Goal: Task Accomplishment & Management: Use online tool/utility

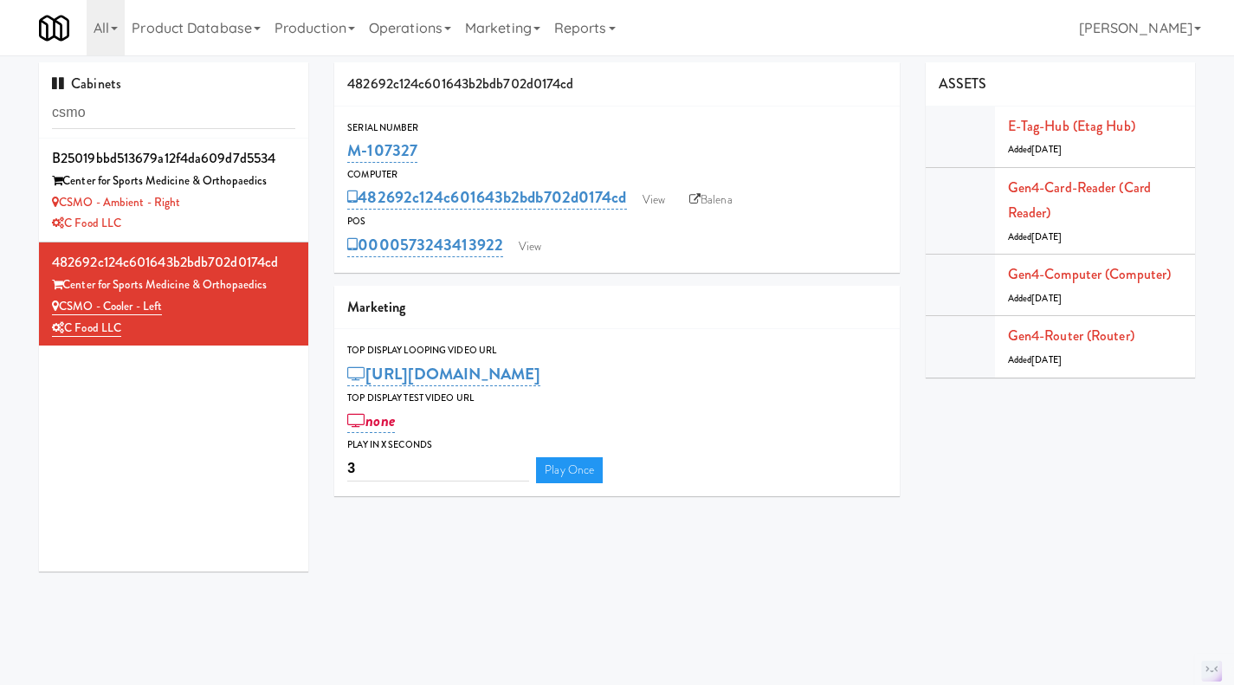
click at [157, 104] on input "csmo" at bounding box center [173, 113] width 243 height 32
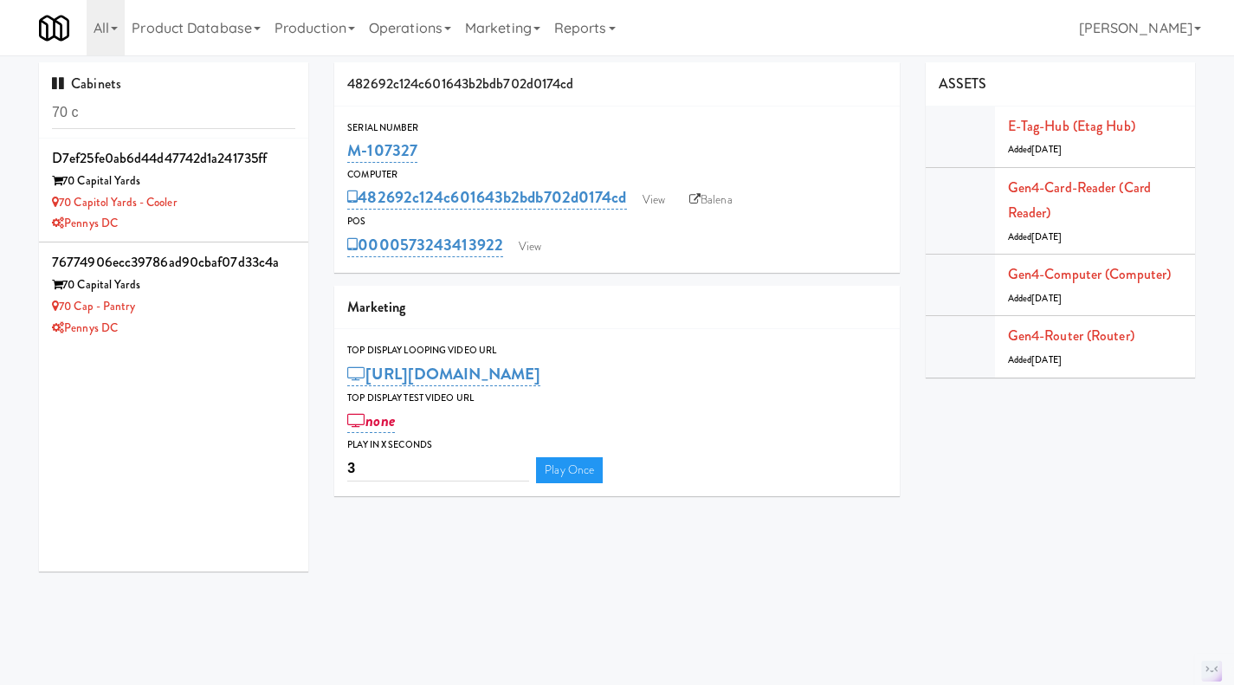
type input "70 c"
click at [220, 339] on li "76774906ecc39786ad90cbaf07d33c4a 70 Capital Yards 70 Cap - Pantry Pennys DC" at bounding box center [173, 294] width 269 height 103
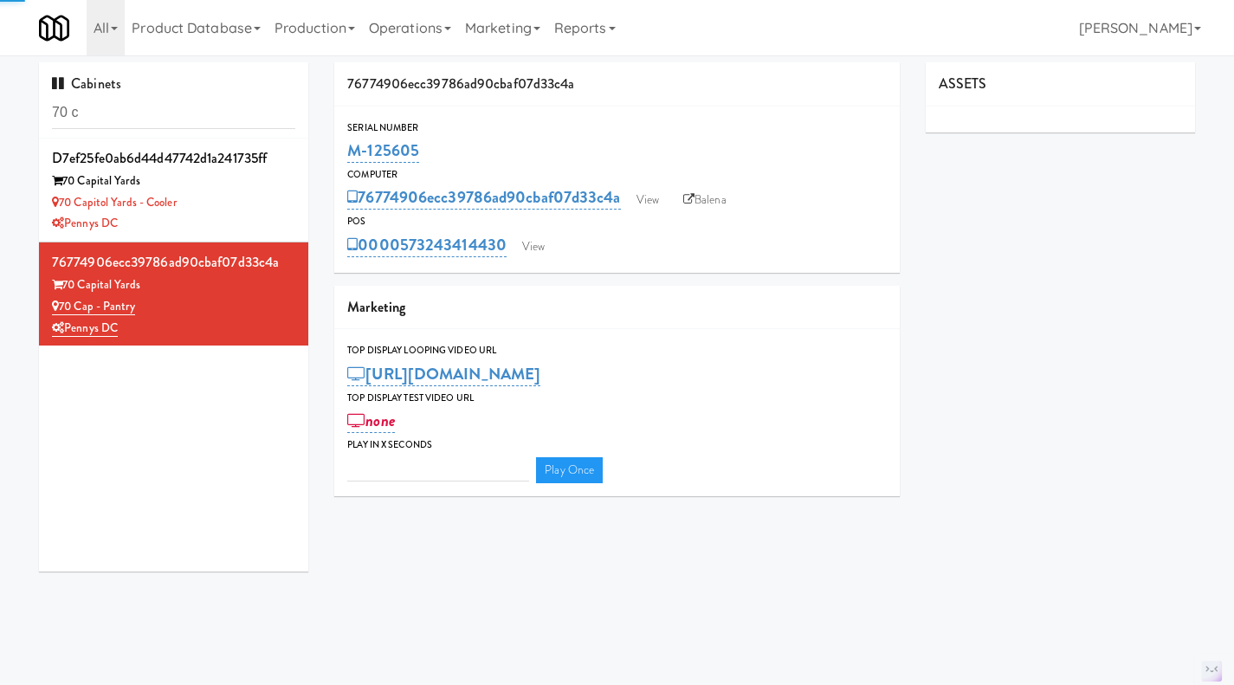
type input "3"
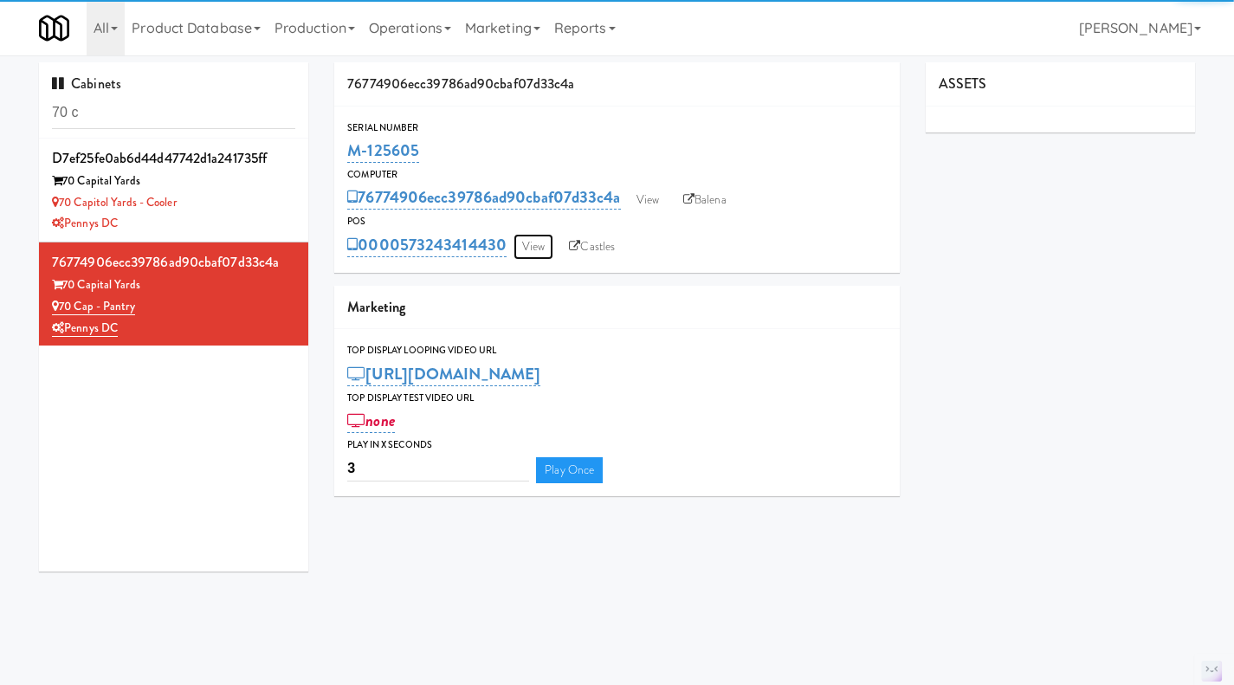
click at [529, 248] on link "View" at bounding box center [534, 247] width 40 height 26
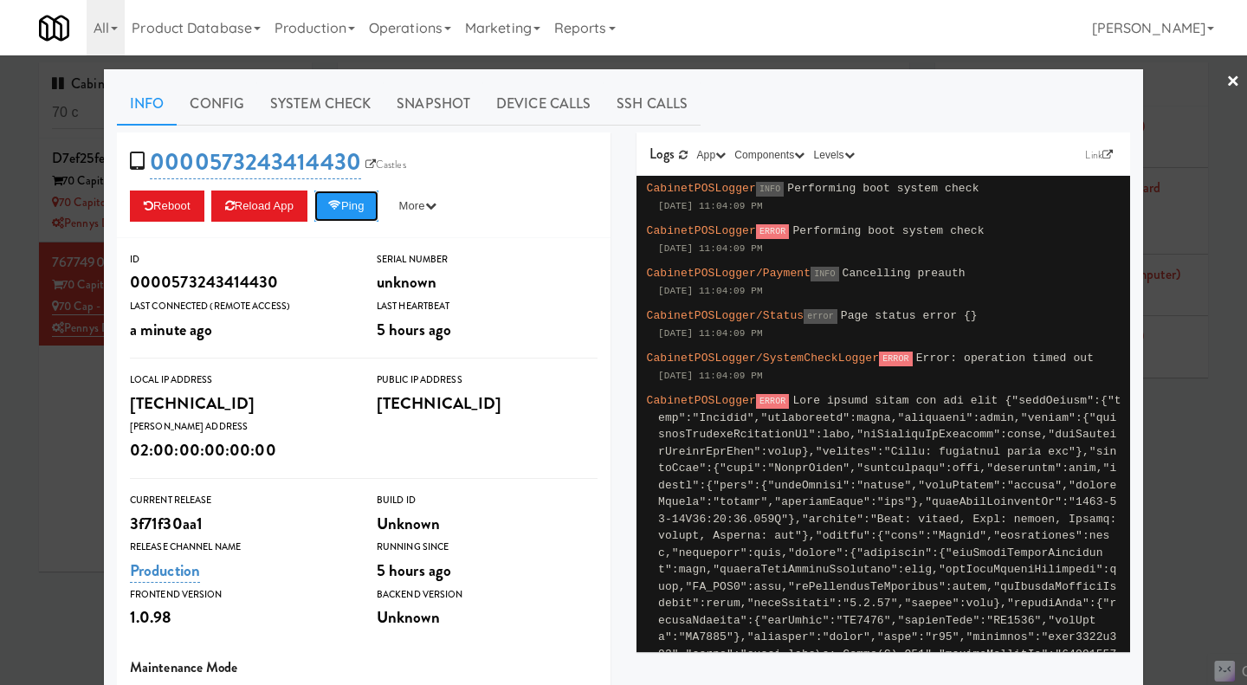
click at [352, 210] on button "Ping" at bounding box center [346, 206] width 64 height 31
click at [300, 108] on link "System Check" at bounding box center [320, 103] width 126 height 43
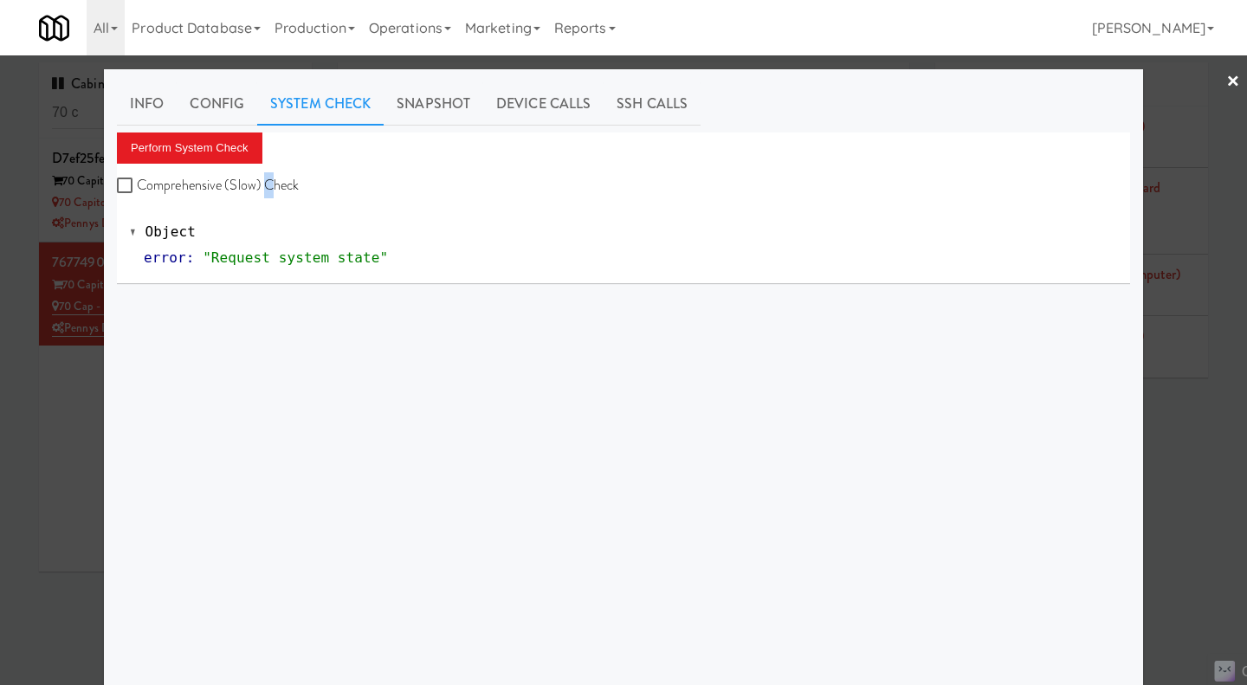
click at [259, 183] on label "Comprehensive (Slow) Check" at bounding box center [208, 185] width 183 height 26
click at [242, 176] on label "Comprehensive (Slow) Check" at bounding box center [208, 185] width 183 height 26
click at [137, 179] on input "Comprehensive (Slow) Check" at bounding box center [127, 186] width 20 height 14
checkbox input "true"
click at [136, 104] on link "Info" at bounding box center [147, 103] width 60 height 43
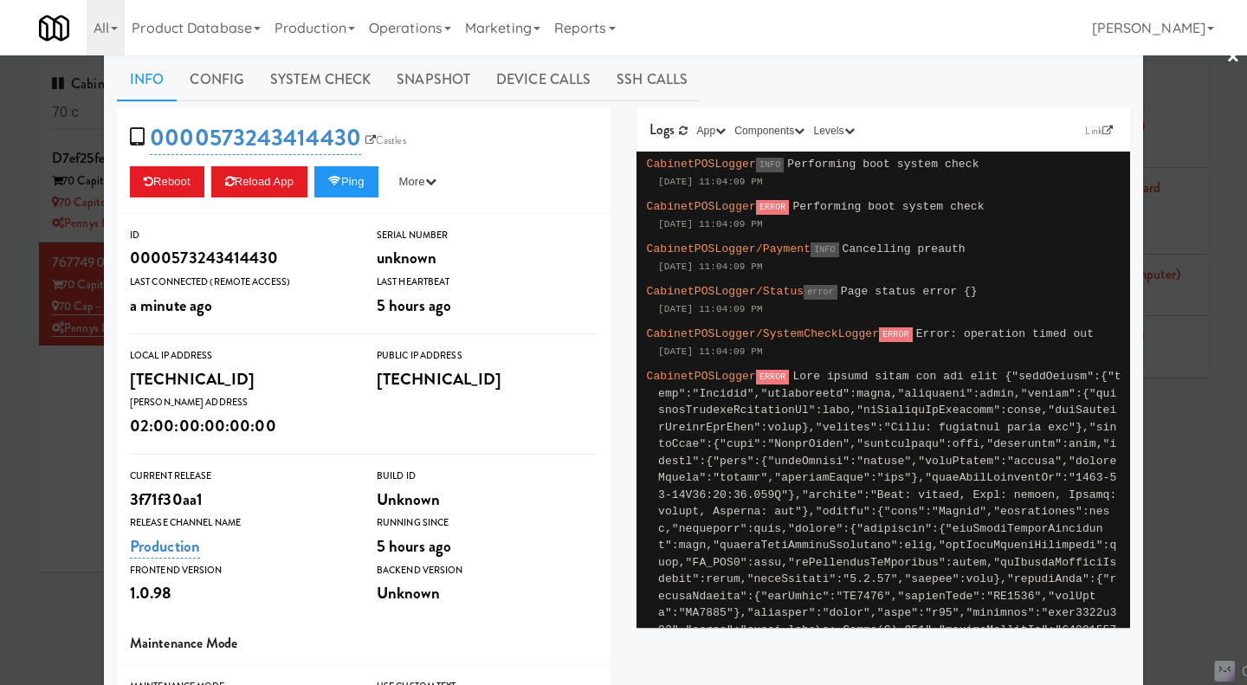
scroll to position [23, 0]
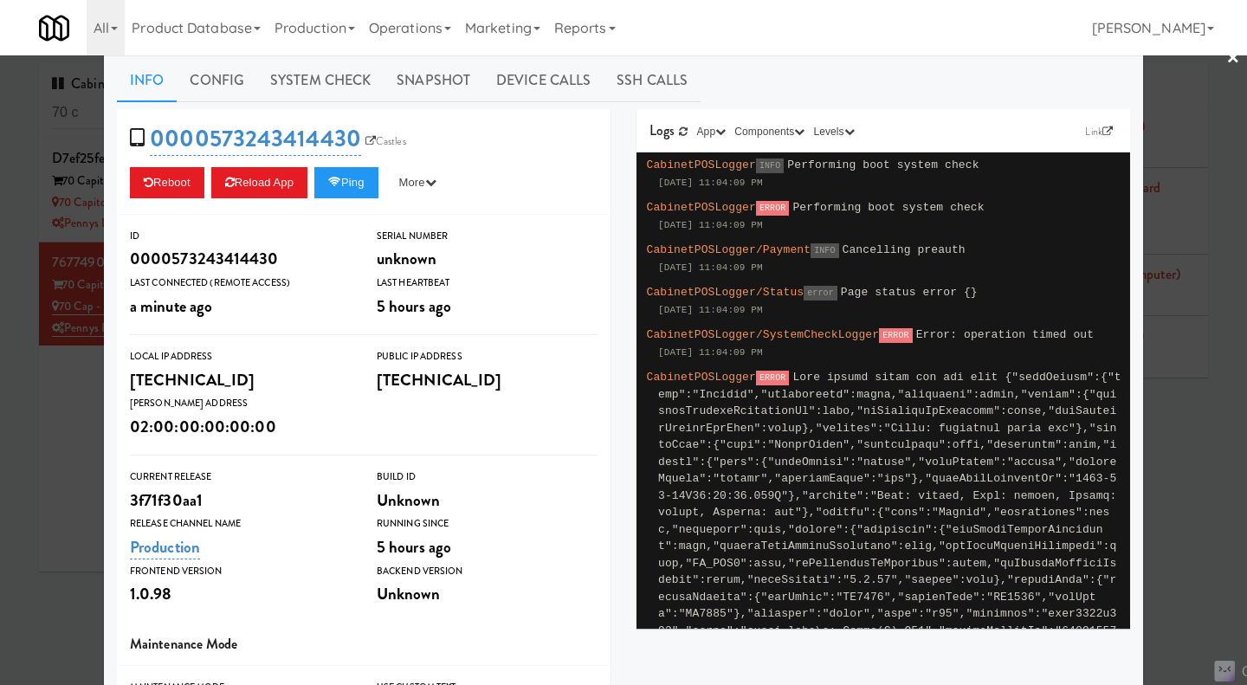
click at [294, 80] on link "System Check" at bounding box center [320, 80] width 126 height 43
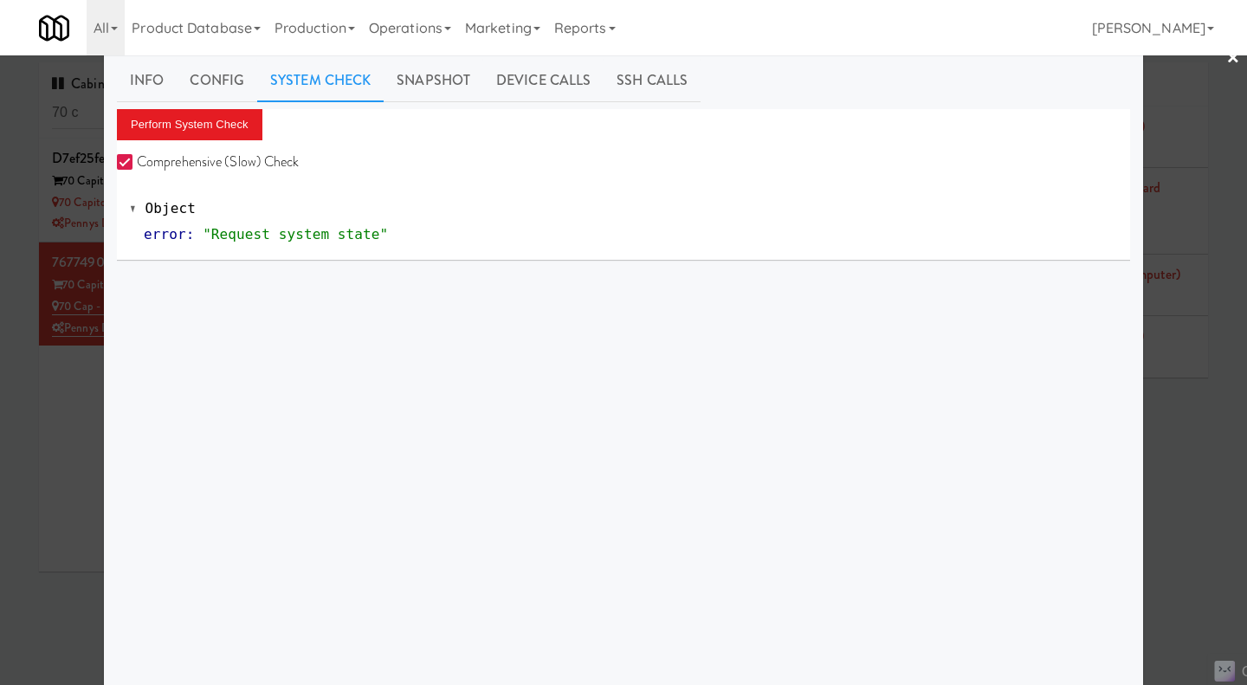
click at [204, 160] on label "Comprehensive (Slow) Check" at bounding box center [208, 162] width 183 height 26
click at [137, 160] on input "Comprehensive (Slow) Check" at bounding box center [127, 163] width 20 height 14
click at [201, 156] on label "Comprehensive (Slow) Check" at bounding box center [208, 162] width 183 height 26
click at [137, 156] on input "Comprehensive (Slow) Check" at bounding box center [127, 163] width 20 height 14
checkbox input "true"
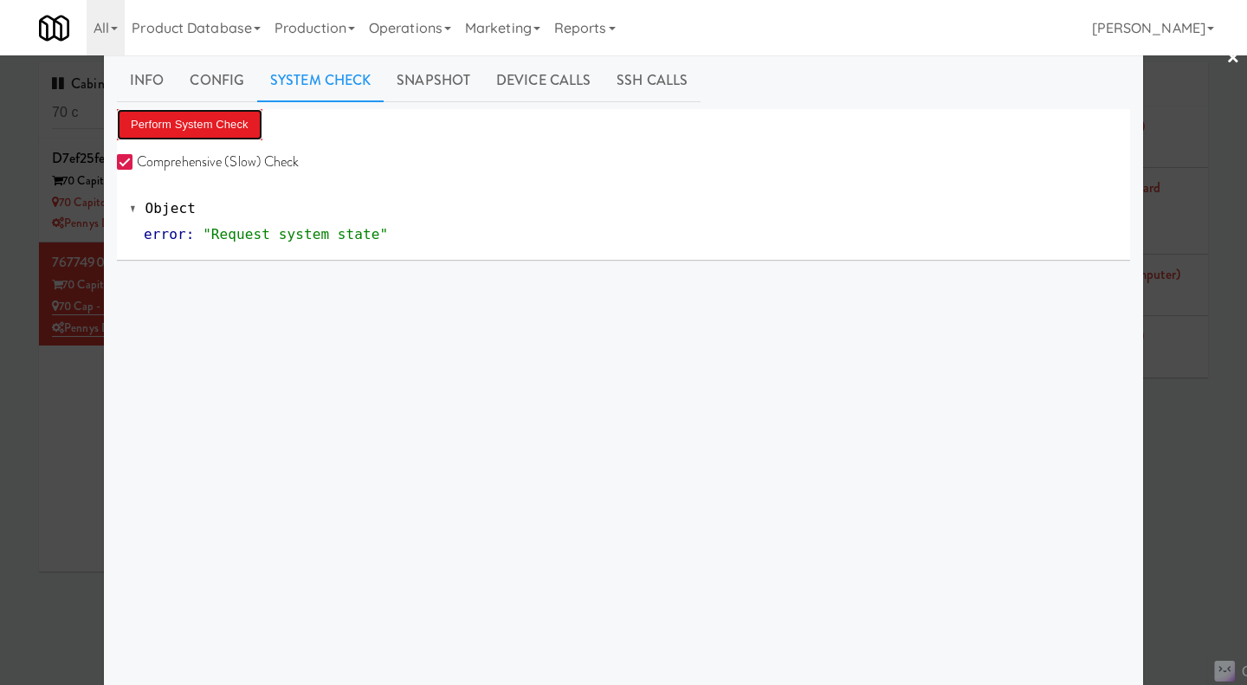
click at [195, 125] on button "Perform System Check" at bounding box center [190, 124] width 146 height 31
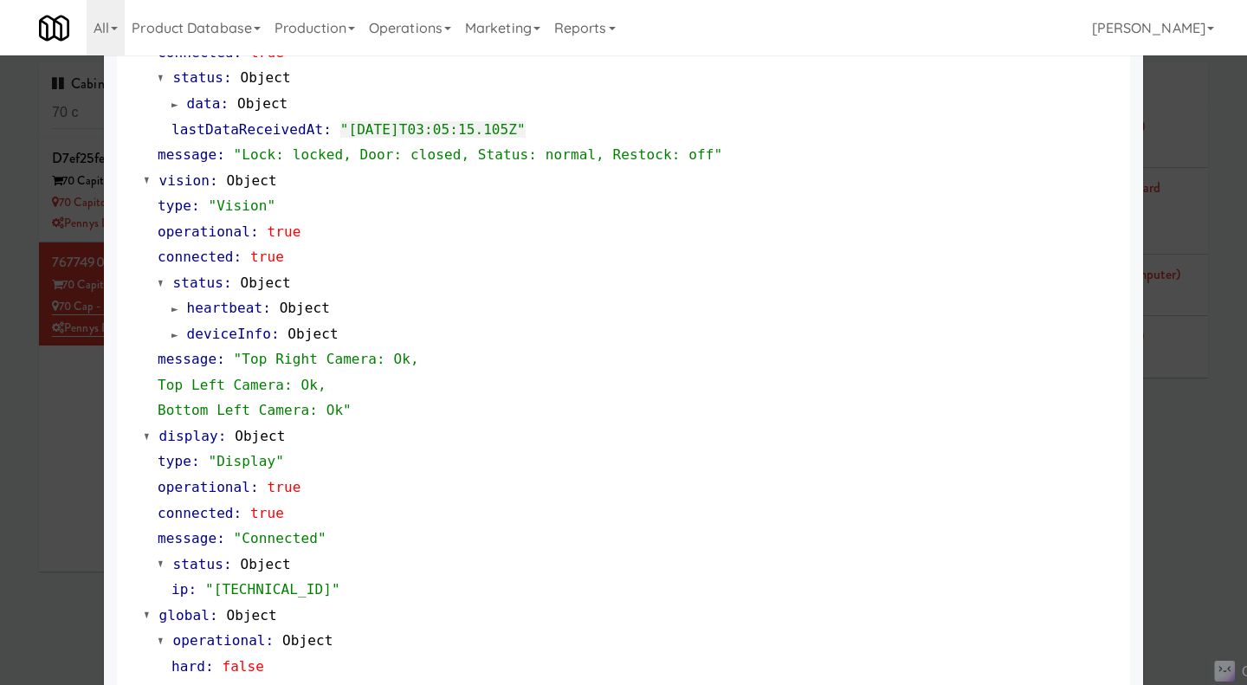
scroll to position [609, 0]
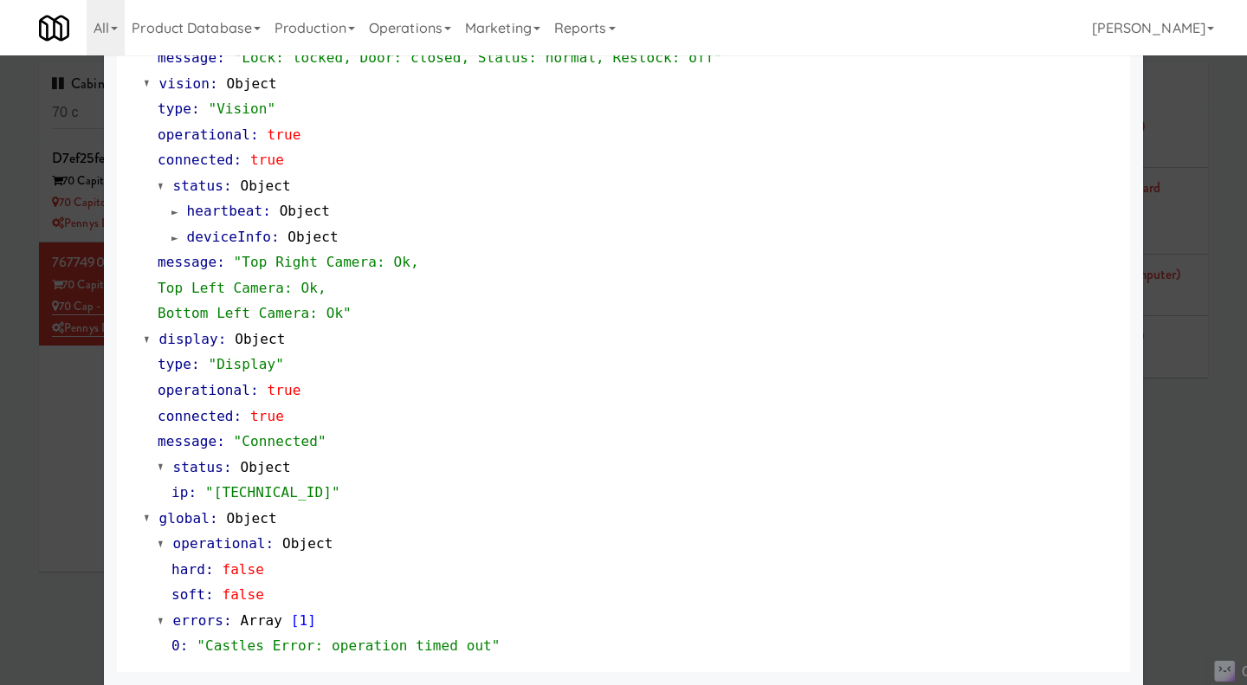
click at [83, 462] on div at bounding box center [623, 342] width 1247 height 685
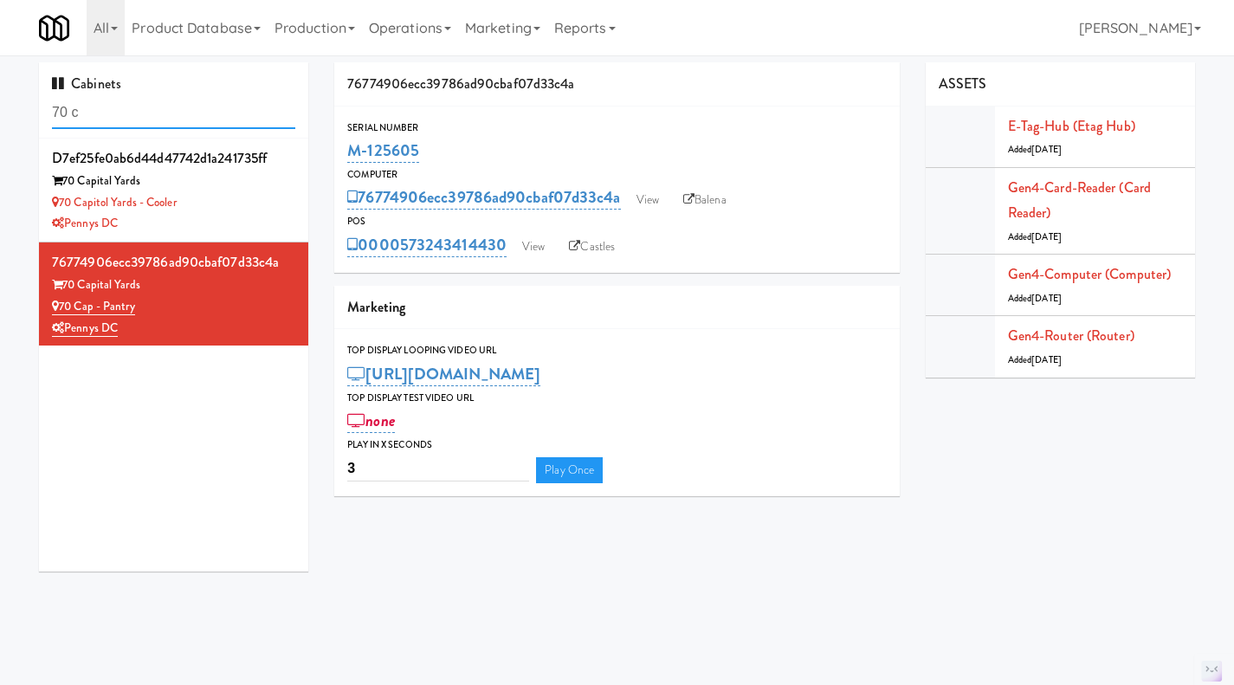
click at [119, 119] on input "70 c" at bounding box center [173, 113] width 243 height 32
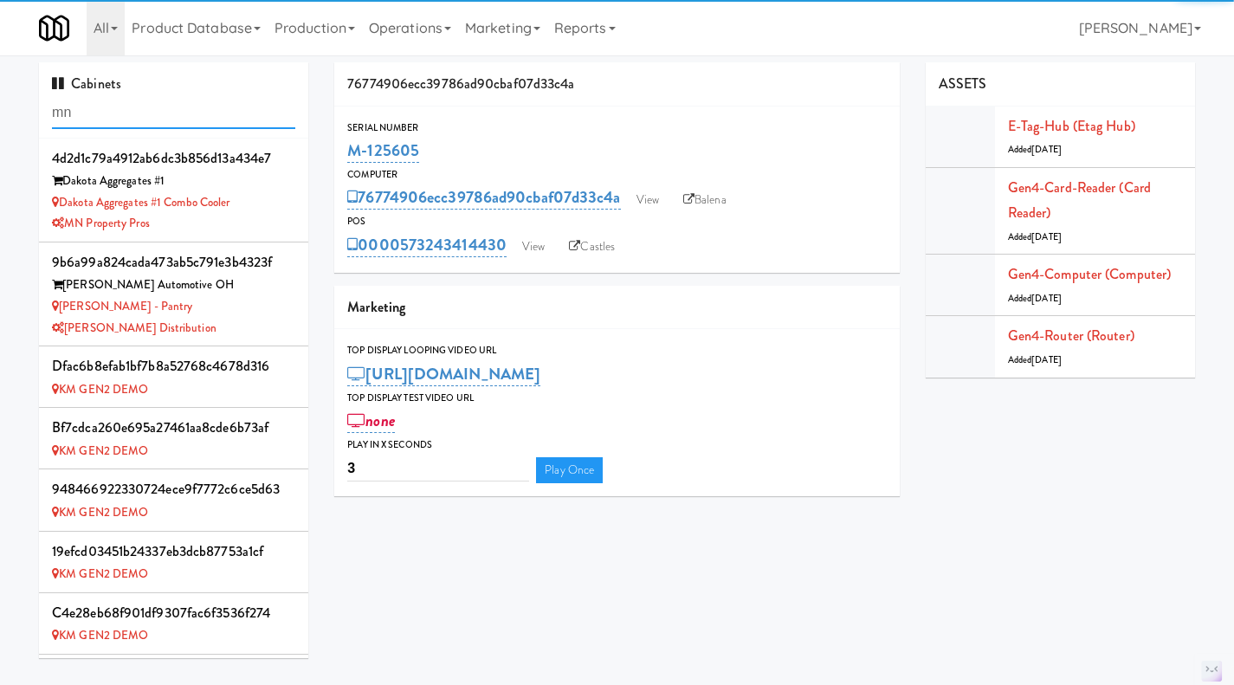
type input "mn"
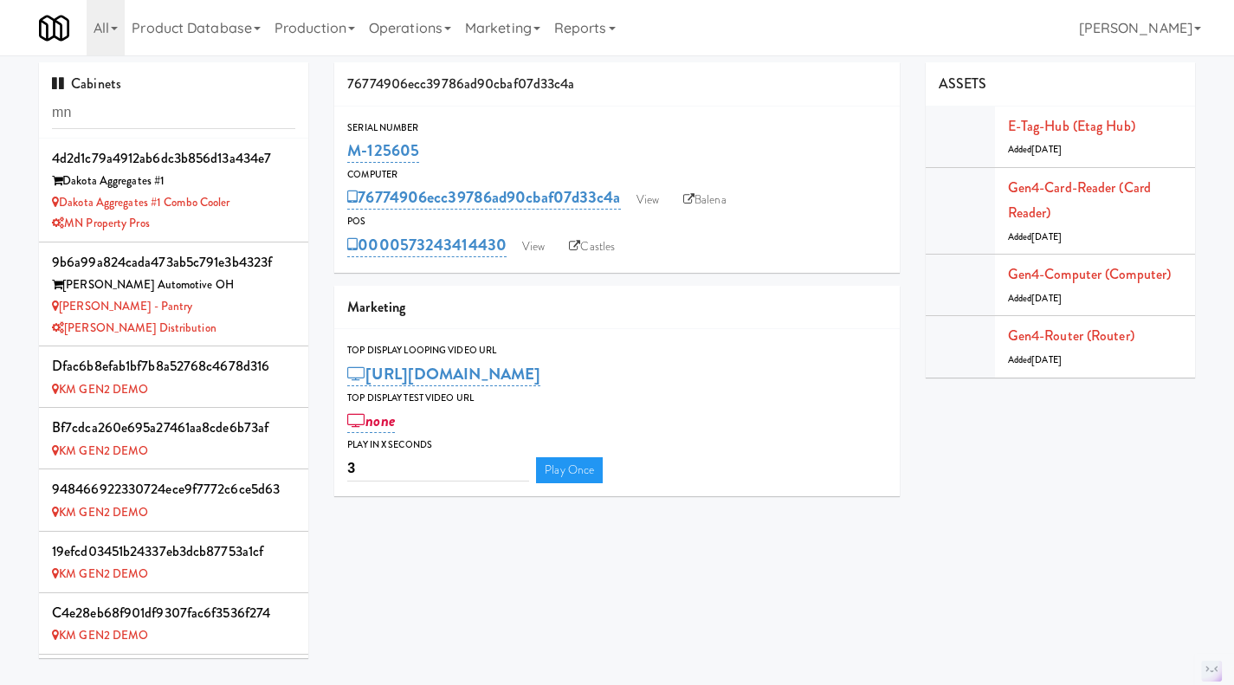
click at [237, 223] on div "MN Property Pros" at bounding box center [173, 224] width 243 height 22
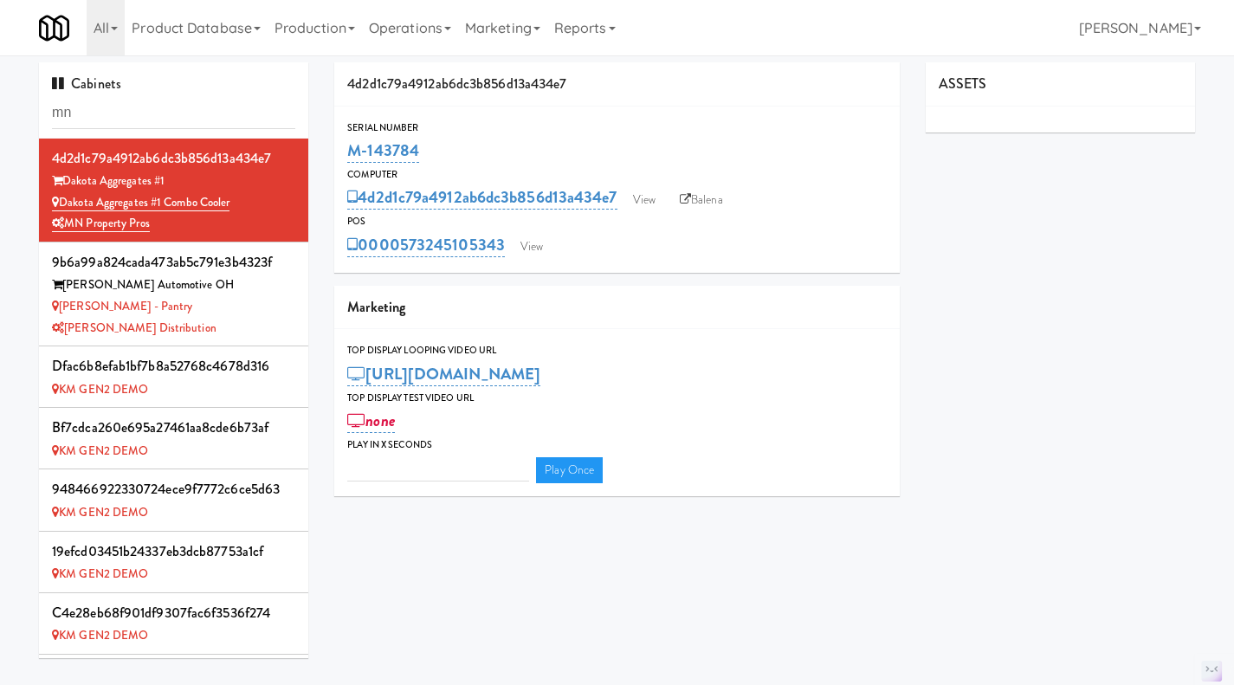
type input "3"
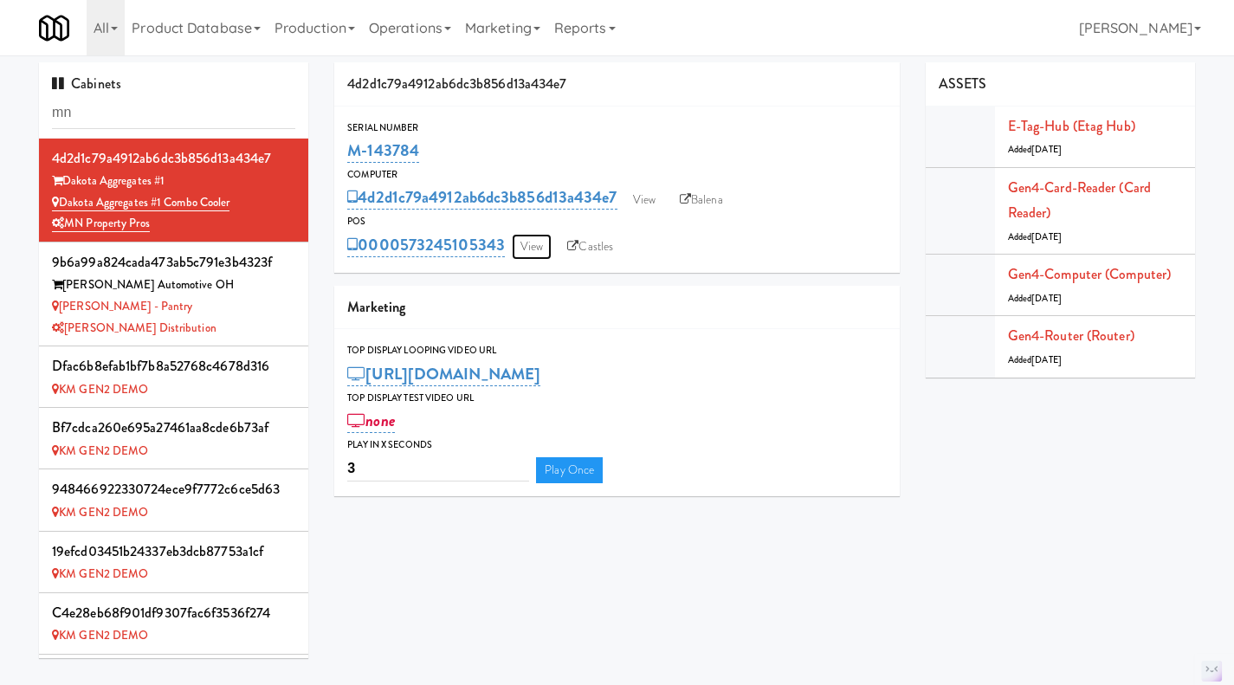
click at [544, 243] on link "View" at bounding box center [532, 247] width 40 height 26
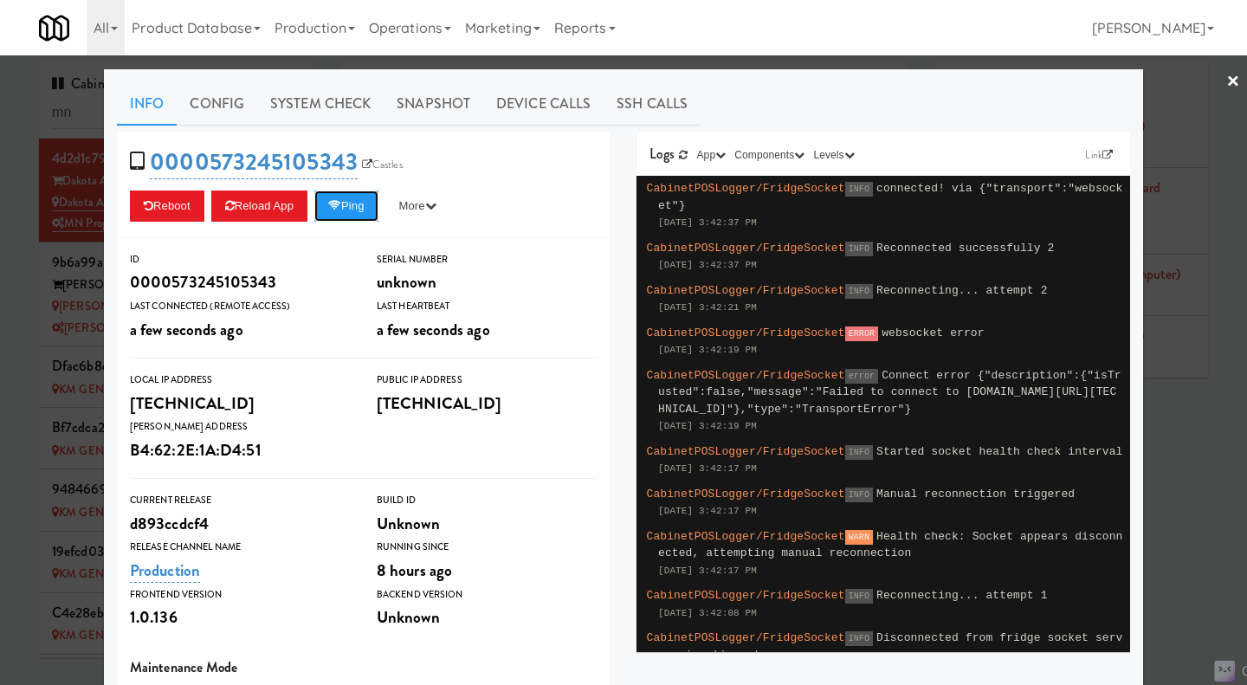
click at [355, 193] on button "Ping" at bounding box center [346, 206] width 64 height 31
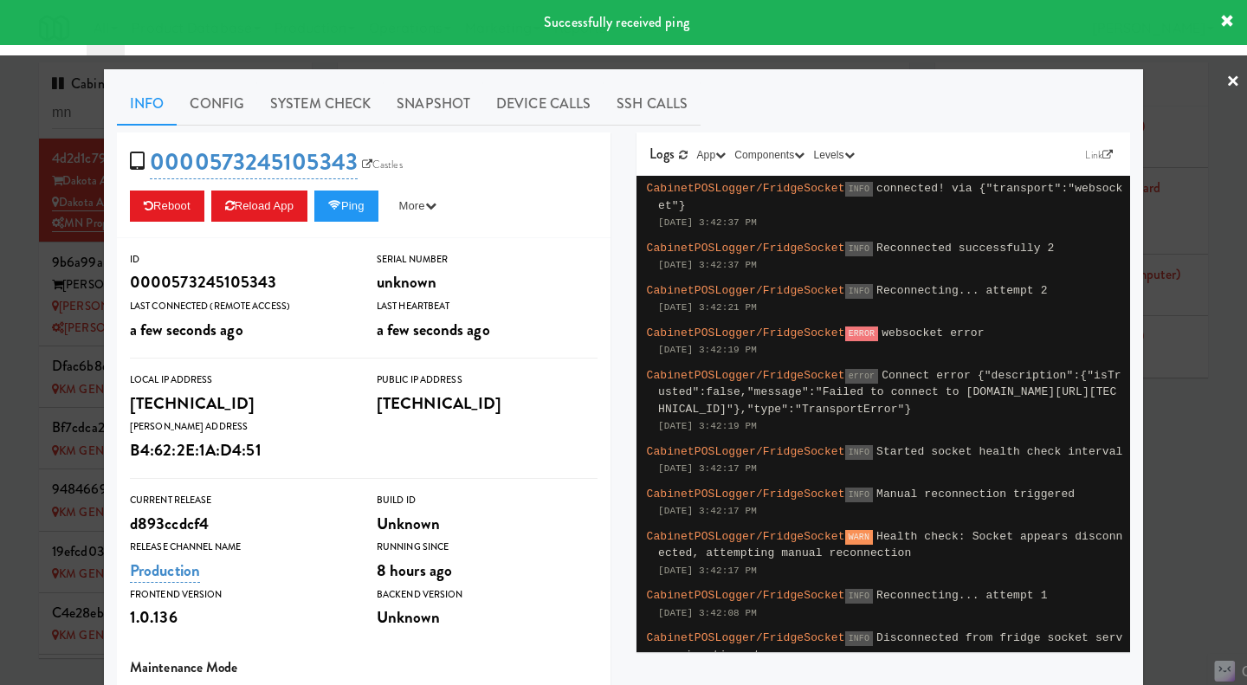
click at [1171, 444] on div at bounding box center [623, 342] width 1247 height 685
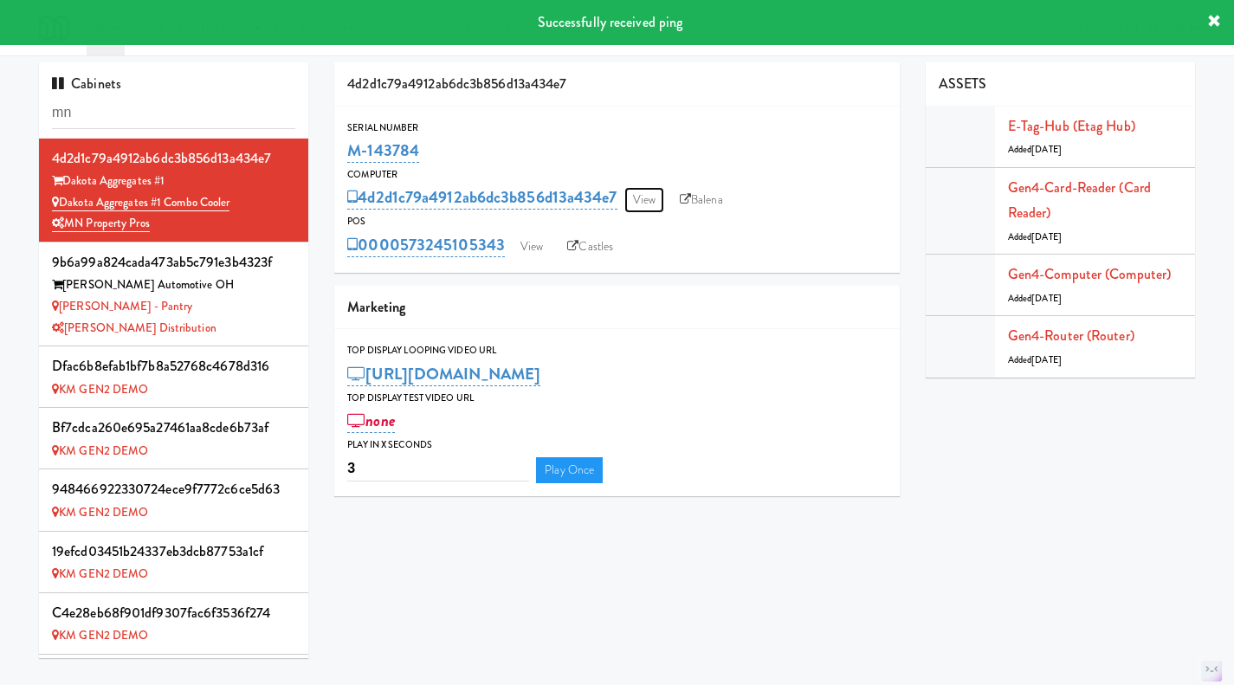
click at [641, 196] on link "View" at bounding box center [644, 200] width 40 height 26
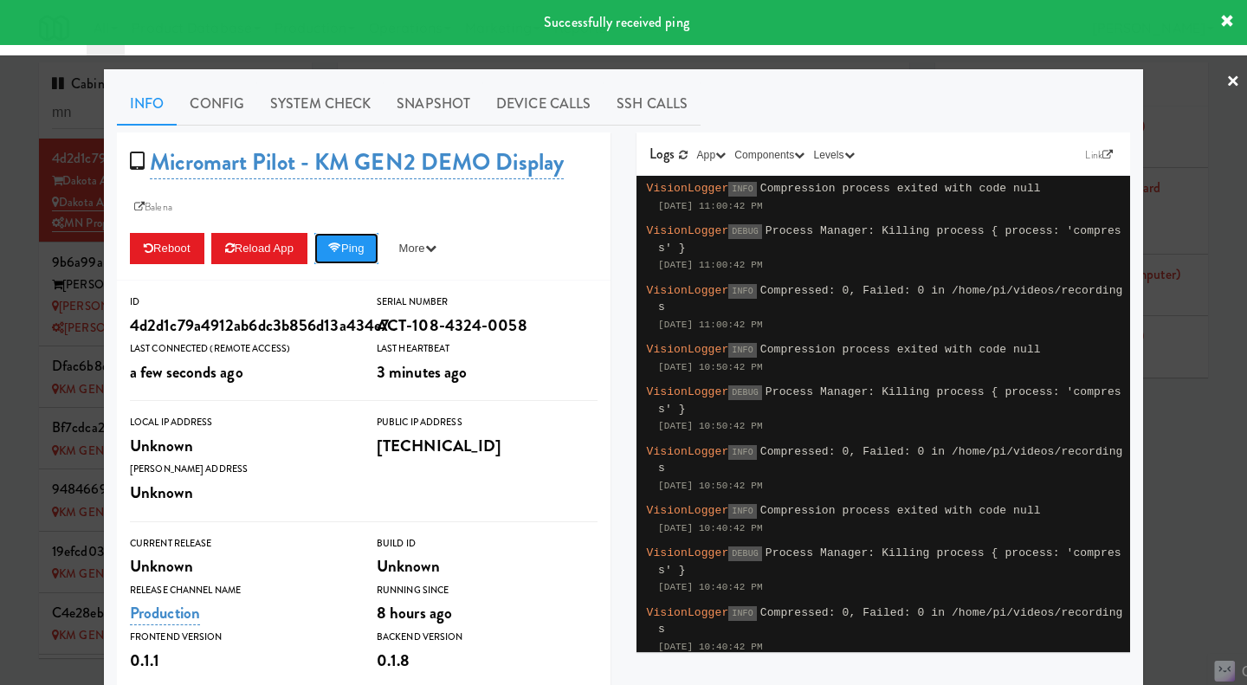
click at [347, 247] on button "Ping" at bounding box center [346, 248] width 64 height 31
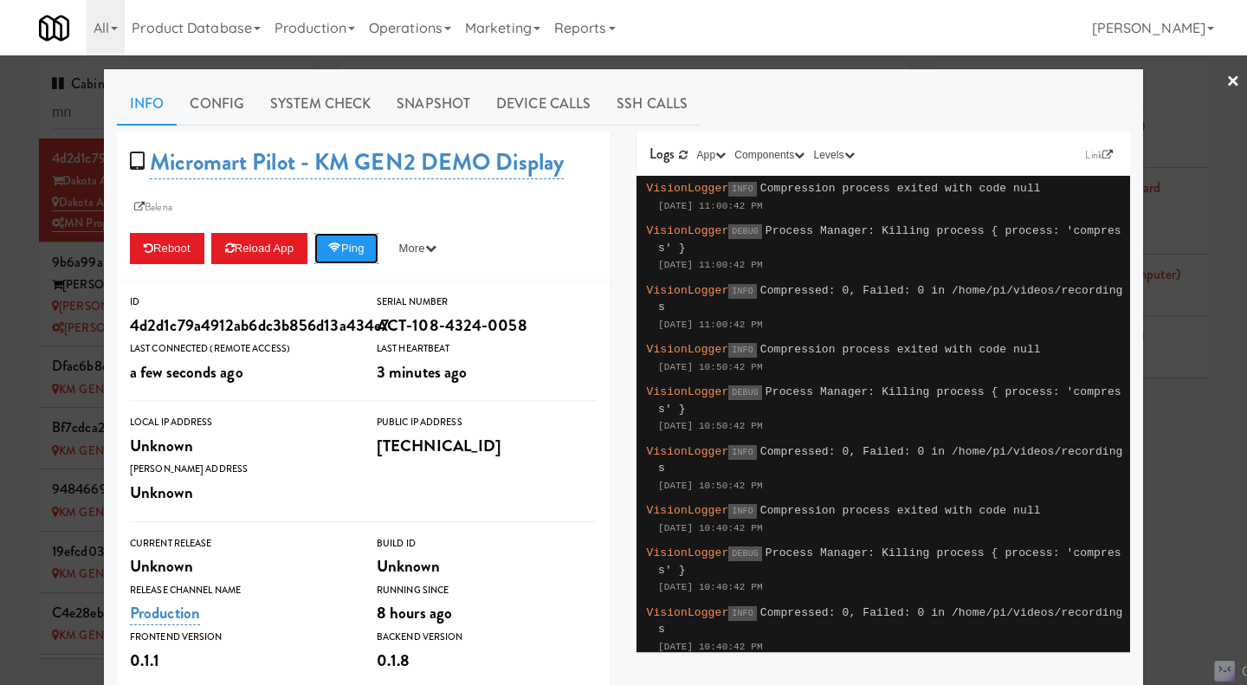
click at [364, 250] on button "Ping" at bounding box center [346, 248] width 64 height 31
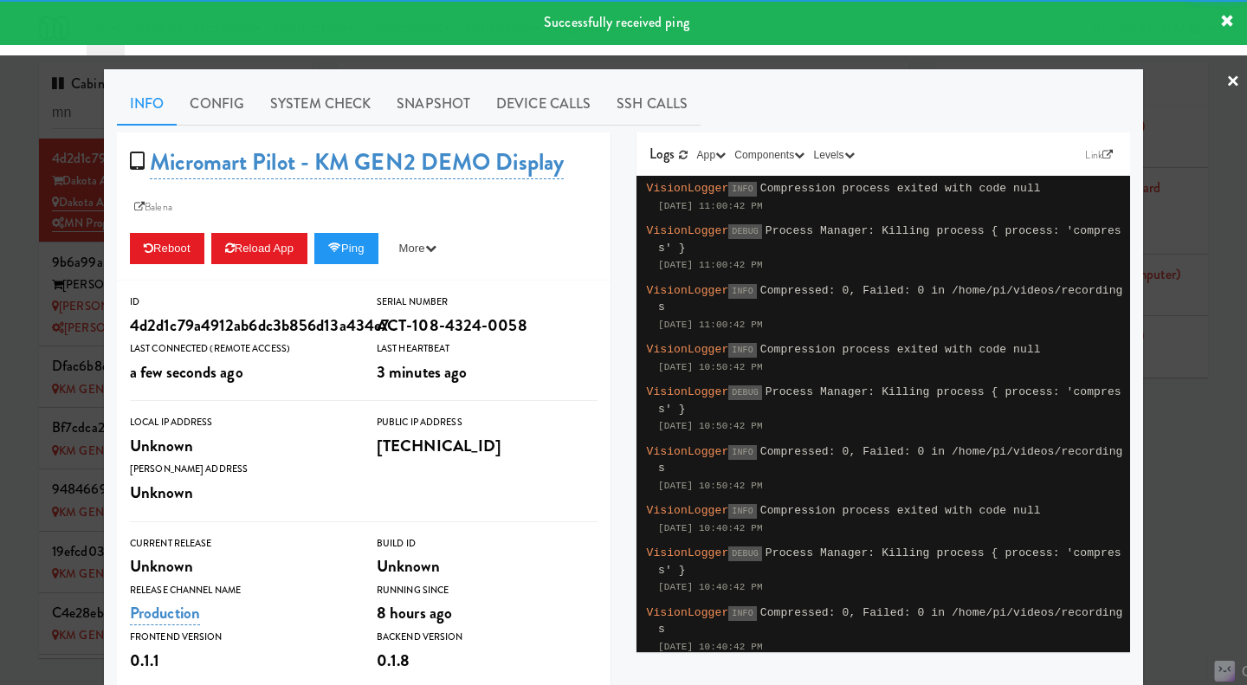
drag, startPoint x: 339, startPoint y: 104, endPoint x: 343, endPoint y: 119, distance: 15.3
click at [339, 103] on link "System Check" at bounding box center [320, 103] width 126 height 43
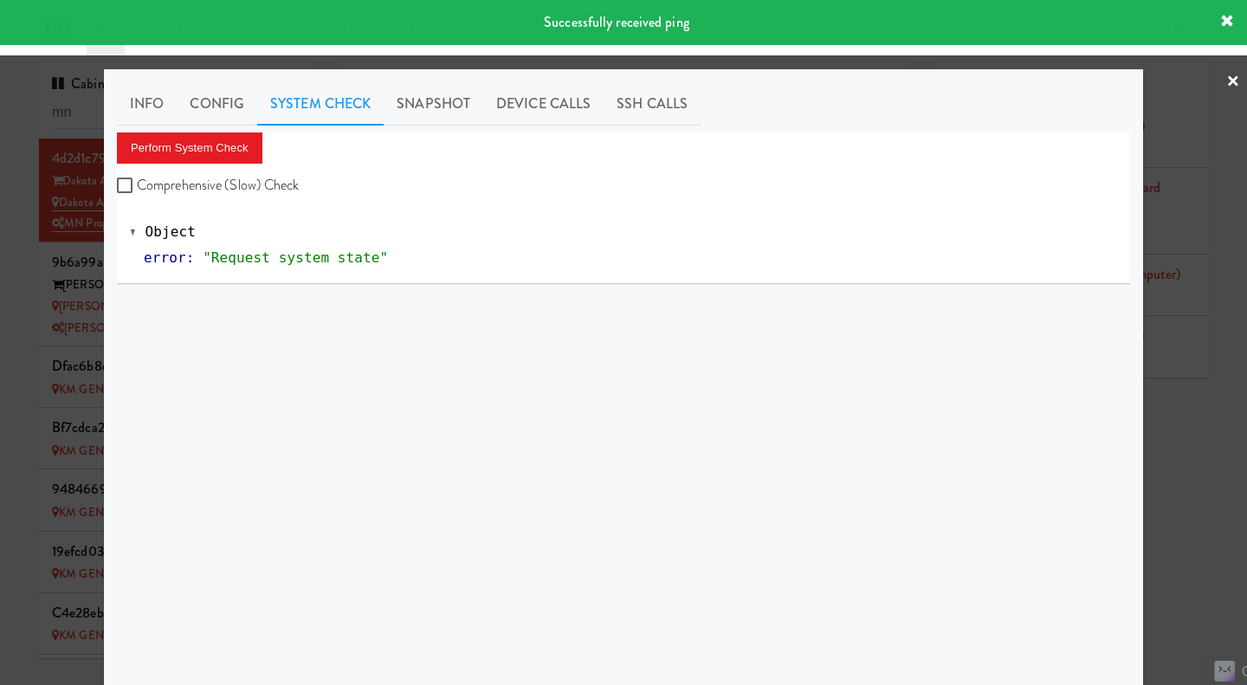
click at [269, 193] on label "Comprehensive (Slow) Check" at bounding box center [208, 185] width 183 height 26
click at [137, 193] on input "Comprehensive (Slow) Check" at bounding box center [127, 186] width 20 height 14
checkbox input "true"
click at [210, 135] on button "Perform System Check" at bounding box center [190, 148] width 146 height 31
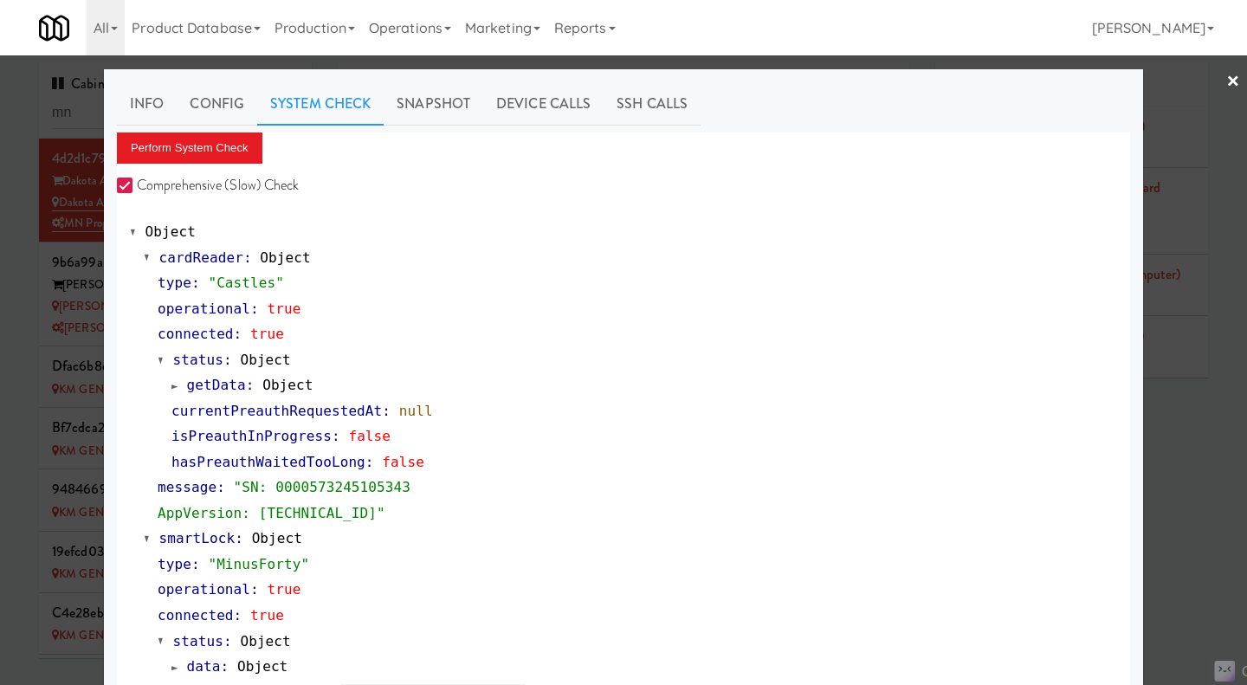
click at [145, 103] on link "Info" at bounding box center [147, 103] width 60 height 43
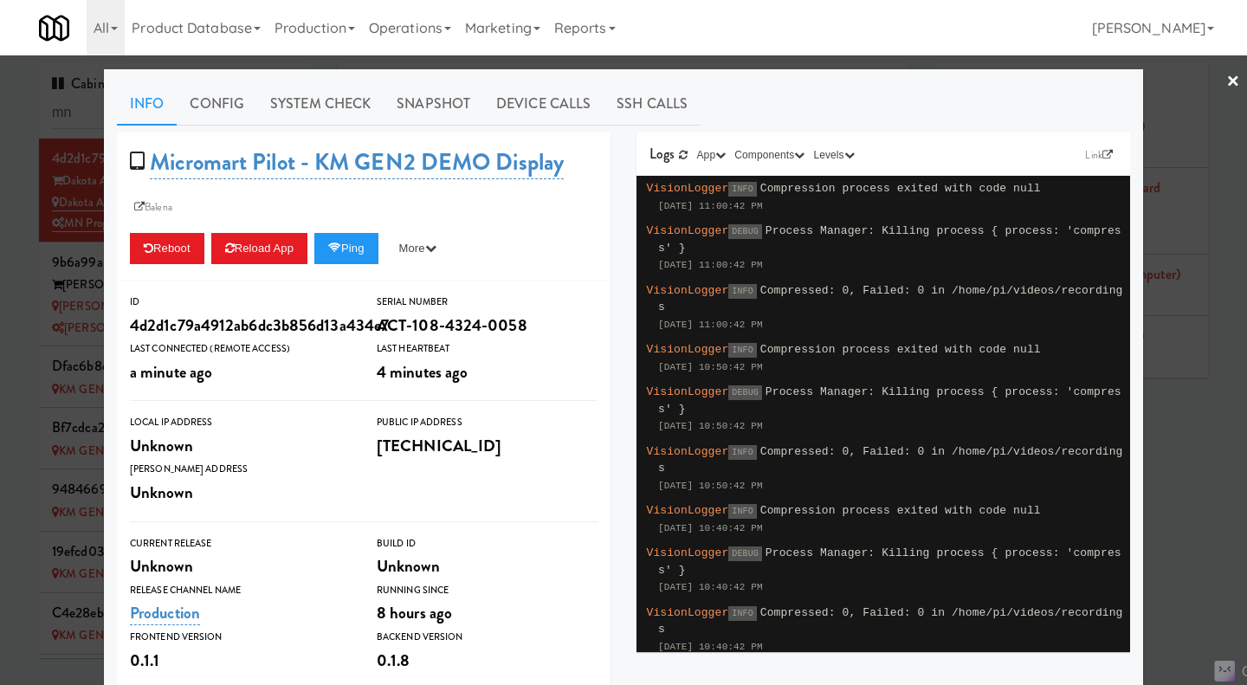
click at [1226, 80] on link "×" at bounding box center [1233, 82] width 14 height 54
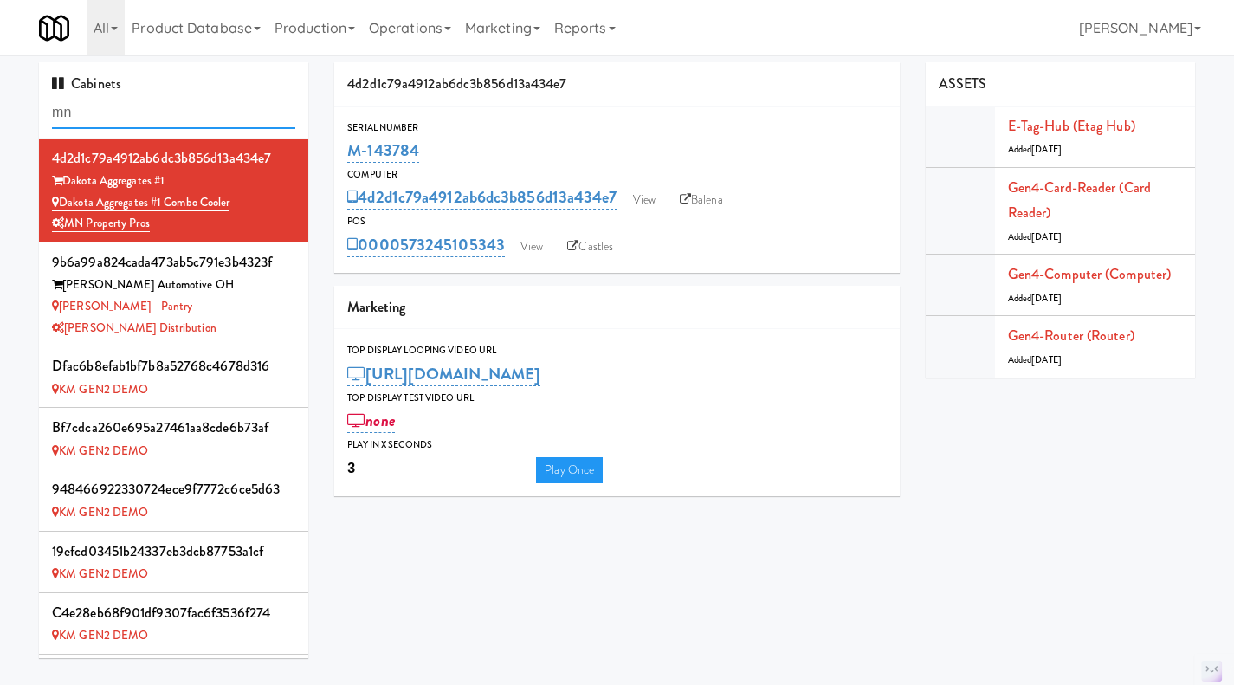
click at [118, 115] on input "mn" at bounding box center [173, 113] width 243 height 32
click at [119, 115] on input "mn" at bounding box center [173, 113] width 243 height 32
